Goal: Task Accomplishment & Management: Manage account settings

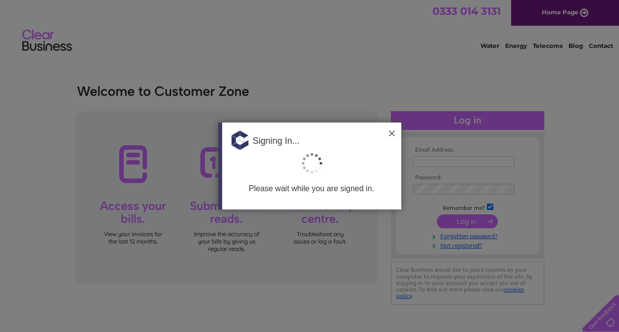
type input "mspeirs@nhs.net"
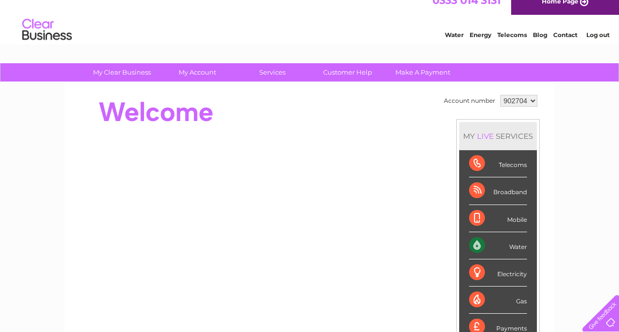
scroll to position [16, 0]
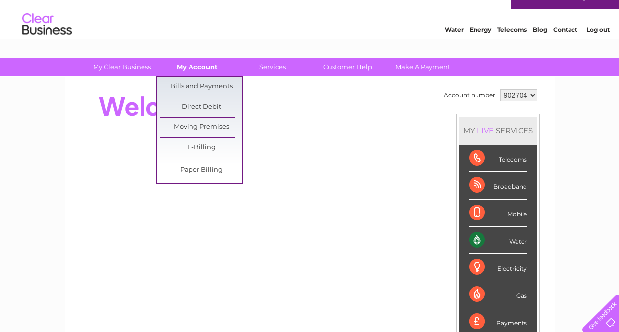
click at [201, 66] on link "My Account" at bounding box center [197, 67] width 82 height 18
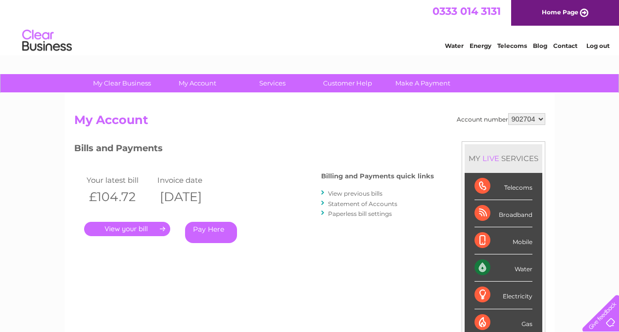
click at [193, 146] on h3 "Bills and Payments" at bounding box center [254, 149] width 360 height 17
click at [139, 231] on link "." at bounding box center [127, 229] width 86 height 14
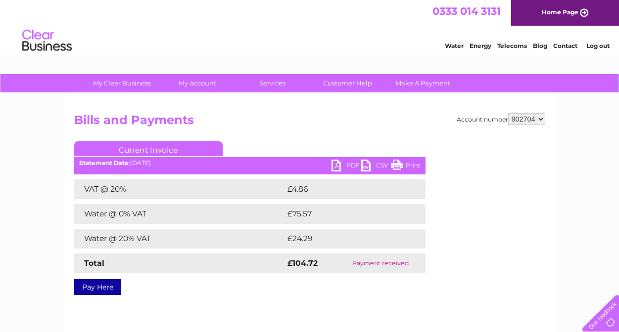
click at [349, 166] on link "PDF" at bounding box center [346, 167] width 30 height 14
